Goal: Information Seeking & Learning: Learn about a topic

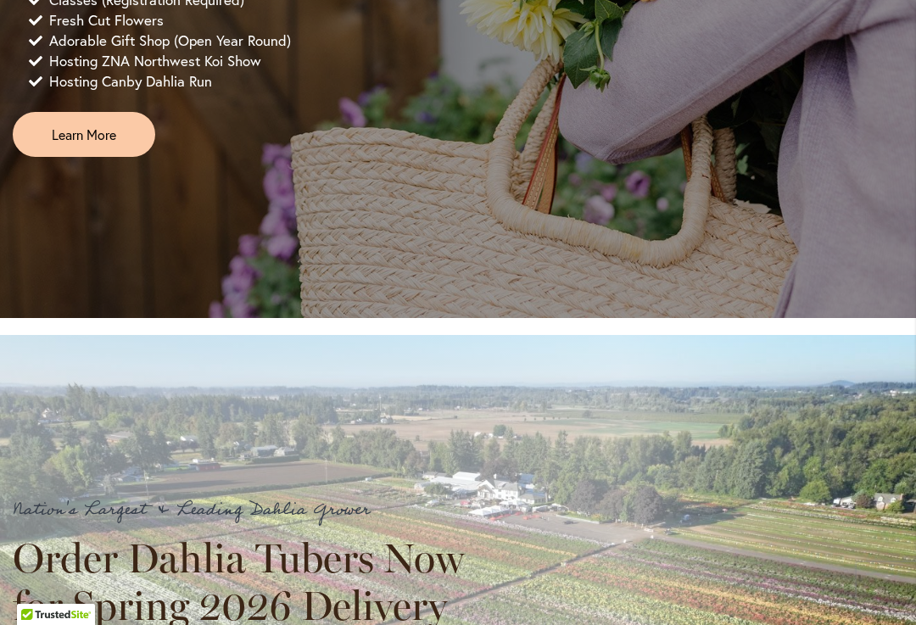
scroll to position [1508, 0]
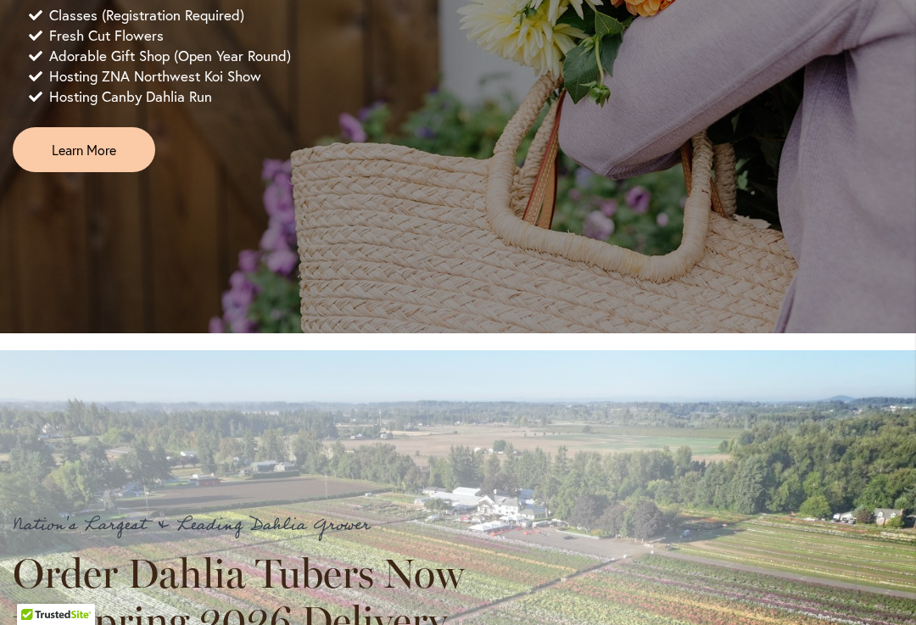
click at [64, 160] on span "Learn More" at bounding box center [84, 150] width 64 height 20
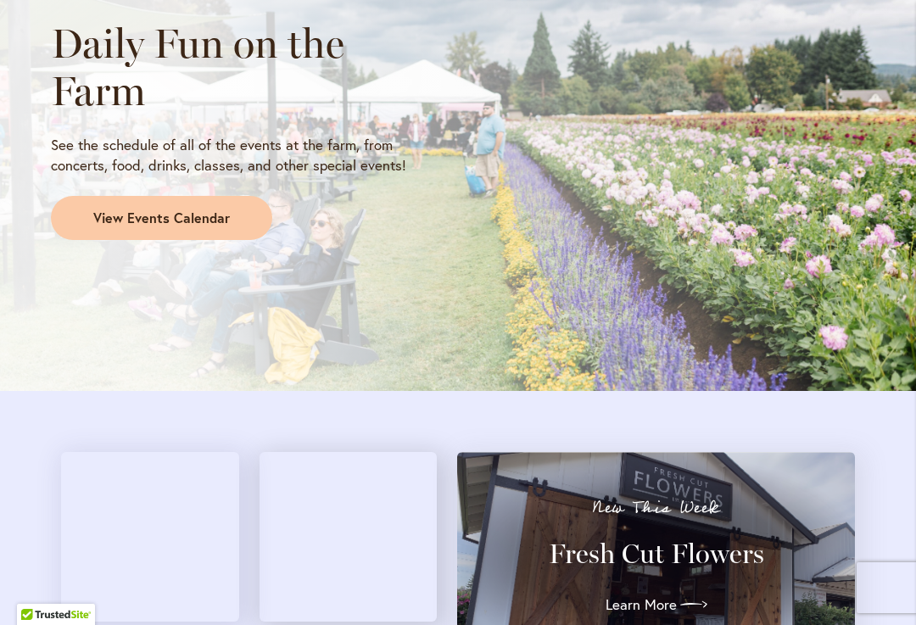
scroll to position [1612, 0]
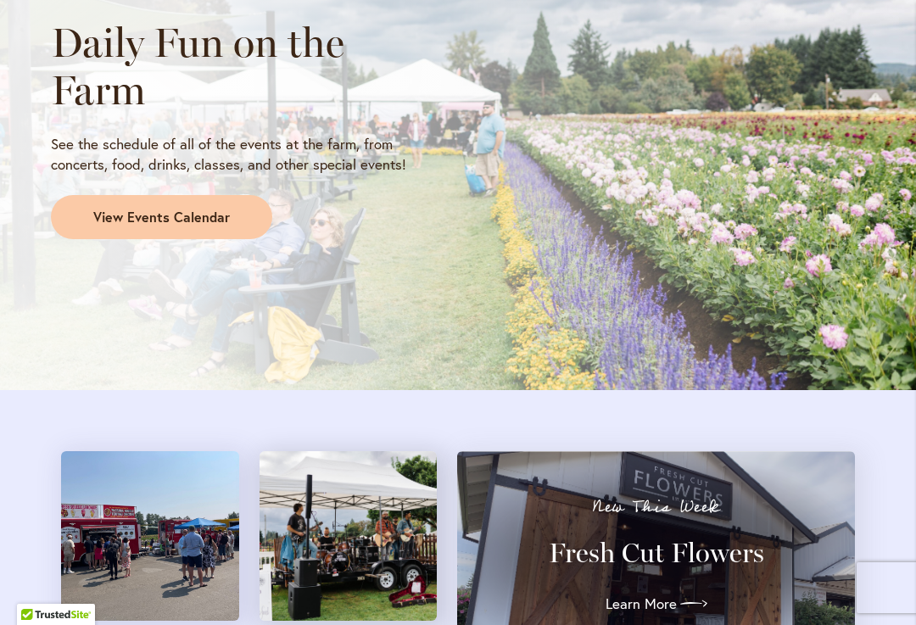
click at [143, 216] on span "View Events Calendar" at bounding box center [161, 218] width 137 height 20
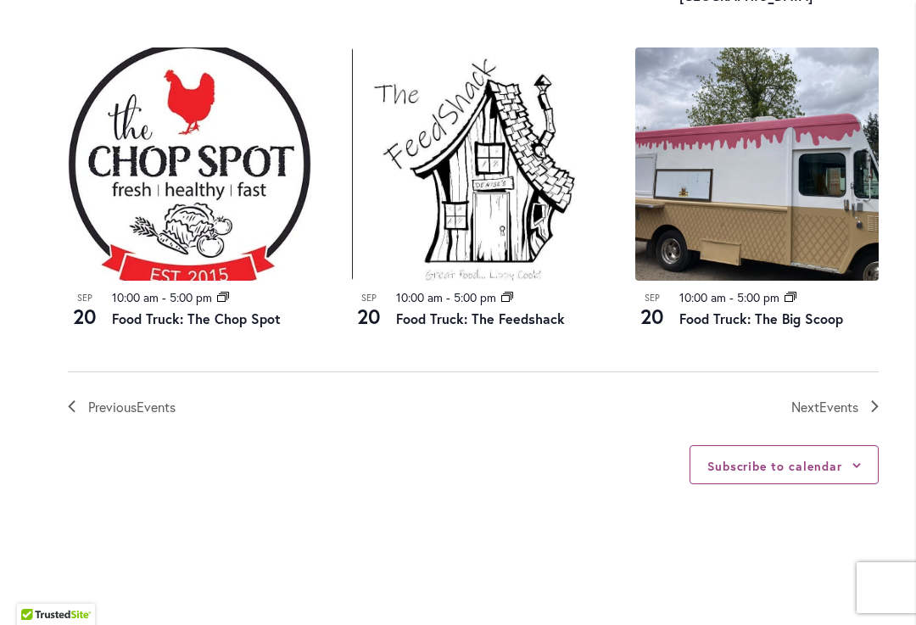
scroll to position [1958, 0]
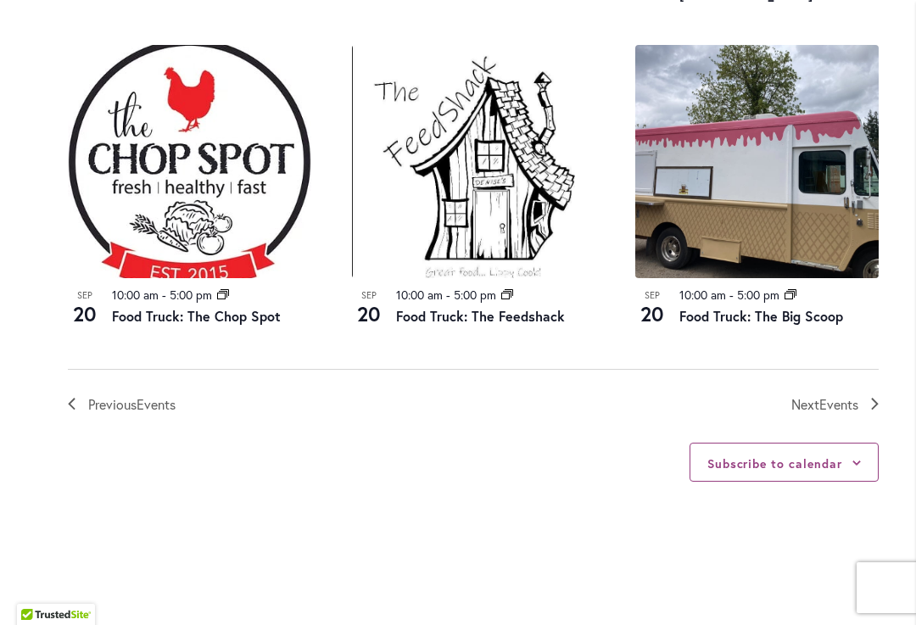
click at [861, 383] on nav "Previous Events Today Next Events" at bounding box center [473, 392] width 811 height 47
click at [871, 398] on icon "Next Events" at bounding box center [875, 404] width 8 height 12
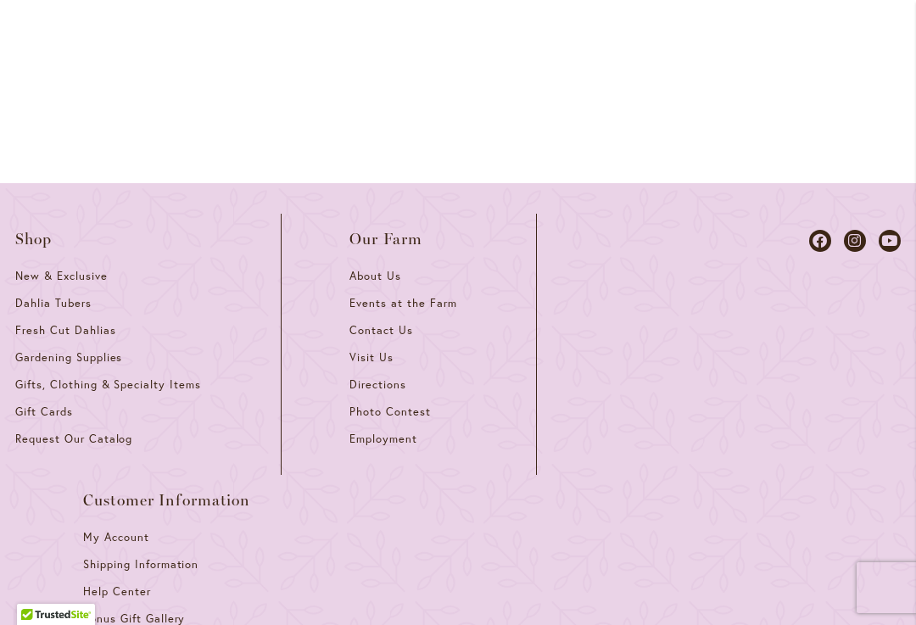
scroll to position [2570, 0]
